Goal: Find specific page/section: Find specific page/section

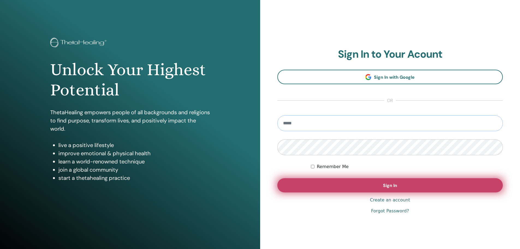
type input "**********"
click at [365, 185] on button "Sign In" at bounding box center [390, 185] width 226 height 14
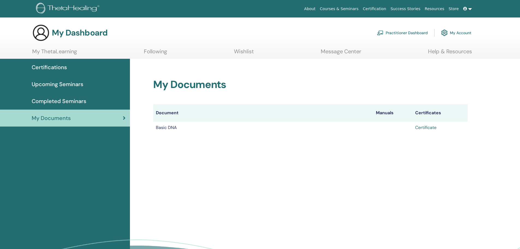
click at [425, 126] on link "Certificate" at bounding box center [425, 127] width 21 height 6
click at [288, 40] on div "My Dashboard Practitioner Dashboard My Account" at bounding box center [251, 32] width 439 height 17
click at [80, 83] on span "Upcoming Seminars" at bounding box center [58, 84] width 52 height 8
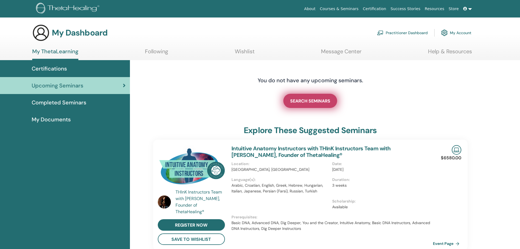
click at [320, 106] on link "SEARCH SEMINARS" at bounding box center [310, 101] width 54 height 14
